Goal: Task Accomplishment & Management: Use online tool/utility

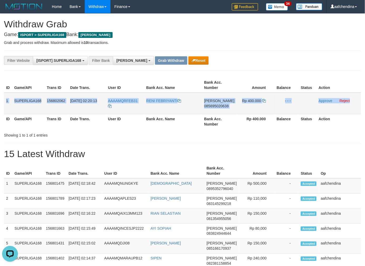
drag, startPoint x: 6, startPoint y: 99, endPoint x: 352, endPoint y: 101, distance: 345.8
click at [354, 101] on tr "1 SUPERLIGA168 156802062 [DATE] 02:20:13 AAAAMQRFEB31 RENI FEBRIYANTI [PERSON_N…" at bounding box center [182, 104] width 357 height 22
copy tr "1 SUPERLIGA168 156802062 [DATE] 02:20:13 AAAAMQRFEB31 RENI FEBRIYANTI [PERSON_N…"
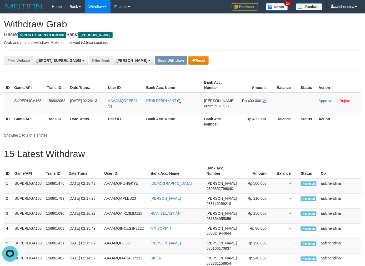
drag, startPoint x: 122, startPoint y: 104, endPoint x: 124, endPoint y: 99, distance: 5.9
click at [124, 98] on td "AAAAMQRFEB31" at bounding box center [125, 104] width 38 height 22
copy link "RFEB31"
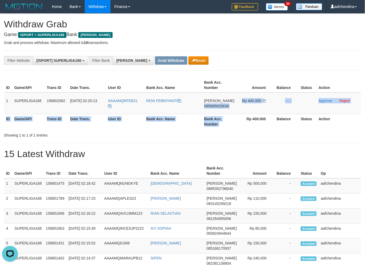
drag, startPoint x: 205, startPoint y: 108, endPoint x: 240, endPoint y: 115, distance: 35.6
click at [240, 115] on table "ID Game/API Trans ID Date Trans. User ID Bank Acc. Name Bank Acc. Number Amount…" at bounding box center [182, 103] width 357 height 51
copy table "085695020638 Rp 400.000 - - - Approve Reject ID Game/API Trans ID Date Trans. U…"
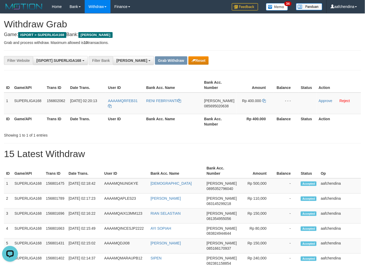
click at [220, 130] on div "ID Game/API Trans ID Date Trans. User ID Bank Acc. Name Bank Acc. Number Amount…" at bounding box center [182, 107] width 357 height 62
drag, startPoint x: 205, startPoint y: 109, endPoint x: 234, endPoint y: 112, distance: 29.6
click at [234, 112] on td "[PERSON_NAME] 085695020638" at bounding box center [219, 104] width 34 height 22
copy span "085695020638"
click at [314, 110] on td at bounding box center [307, 104] width 18 height 22
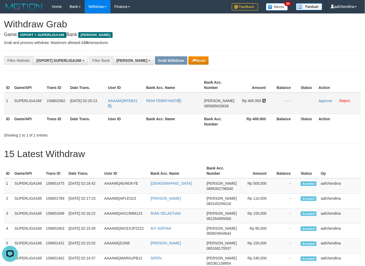
click at [262, 99] on icon at bounding box center [264, 101] width 4 height 4
drag, startPoint x: 322, startPoint y: 100, endPoint x: 211, endPoint y: 58, distance: 118.8
click at [322, 100] on link "Approve" at bounding box center [325, 101] width 14 height 4
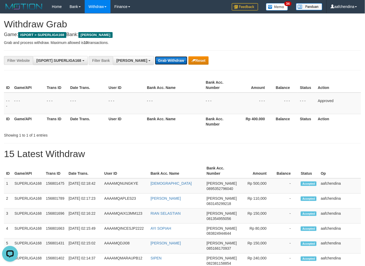
click at [155, 56] on button "Grab Withdraw" at bounding box center [171, 60] width 32 height 8
drag, startPoint x: 146, startPoint y: 56, endPoint x: 144, endPoint y: 58, distance: 2.8
click at [155, 56] on button "Grab Withdraw" at bounding box center [171, 60] width 32 height 8
